Goal: Entertainment & Leisure: Consume media (video, audio)

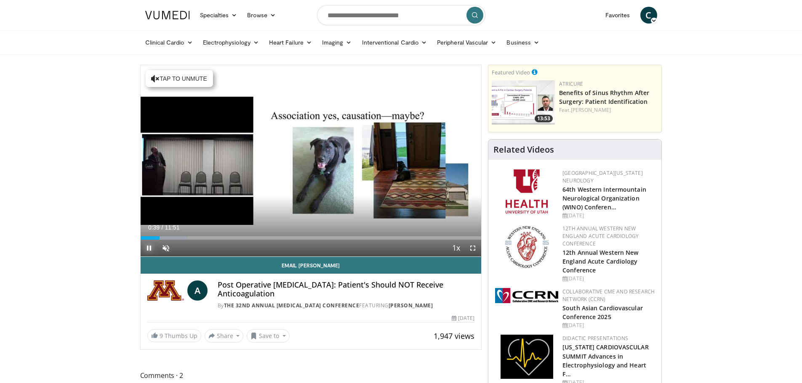
click at [150, 247] on span "Video Player" at bounding box center [149, 248] width 17 height 17
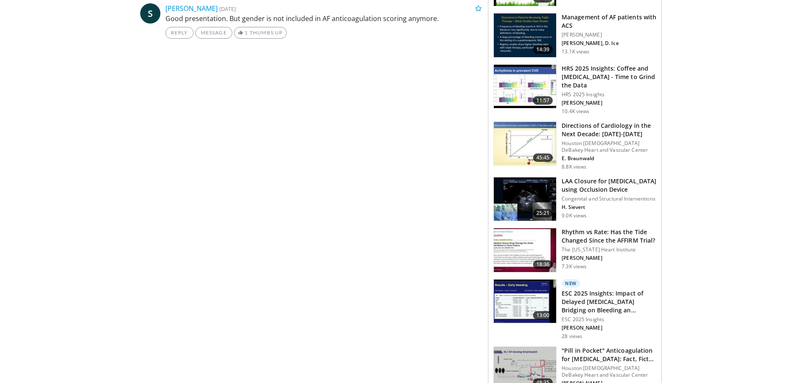
scroll to position [505, 0]
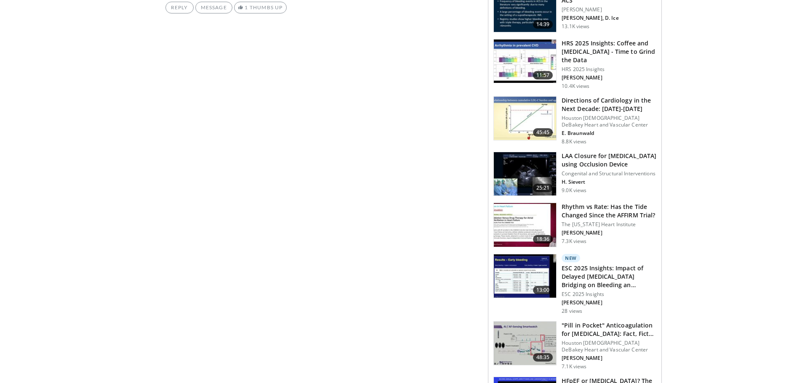
click at [590, 152] on h3 "LAA Closure for [MEDICAL_DATA] using Occlusion Device" at bounding box center [608, 160] width 95 height 17
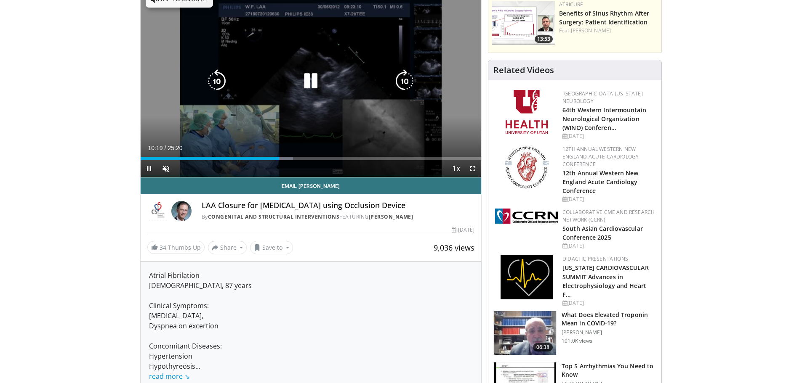
scroll to position [84, 0]
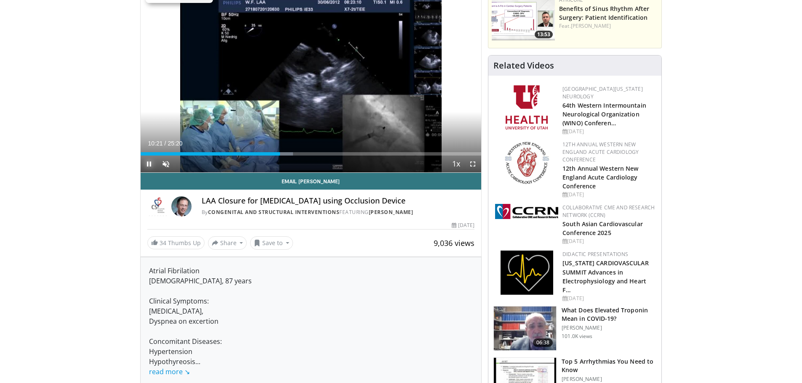
click at [150, 164] on span "Video Player" at bounding box center [149, 164] width 17 height 17
